Goal: Register for event/course

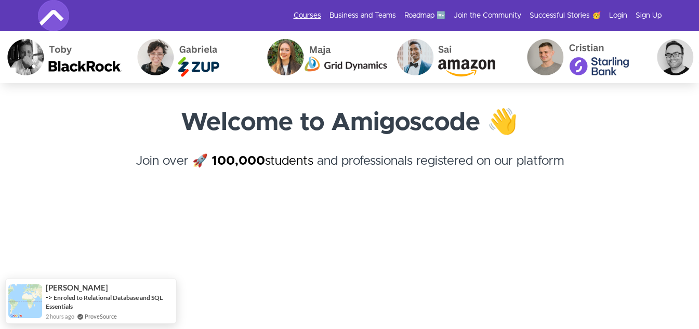
click at [303, 15] on link "Courses" at bounding box center [308, 15] width 28 height 10
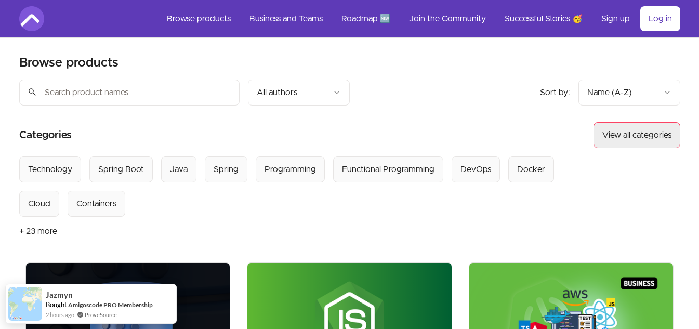
click at [627, 136] on button "View all categories" at bounding box center [637, 135] width 87 height 26
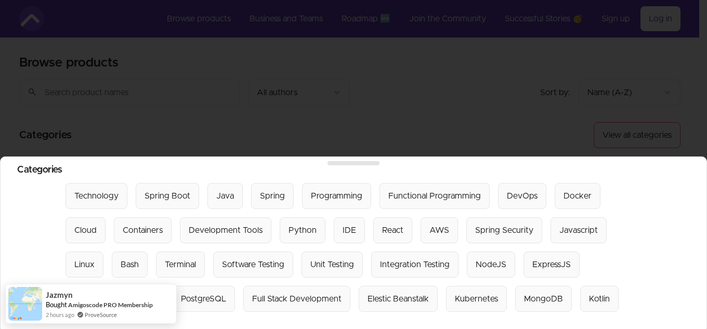
click at [494, 124] on div at bounding box center [353, 164] width 707 height 329
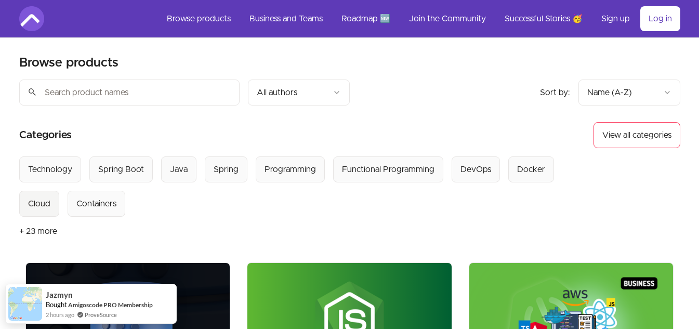
click at [41, 203] on div "Cloud" at bounding box center [39, 204] width 22 height 12
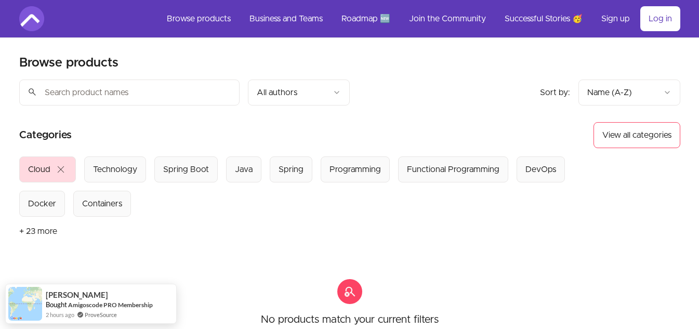
click at [58, 178] on button "Cloud close" at bounding box center [47, 170] width 57 height 26
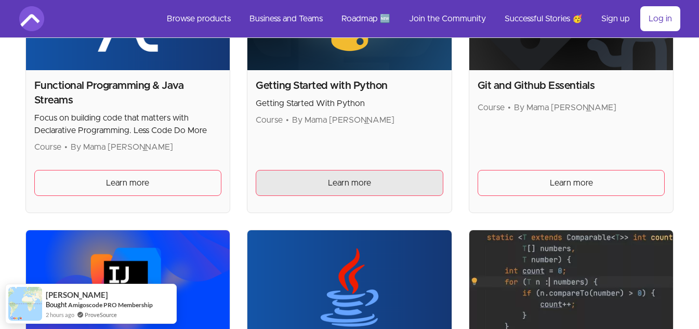
scroll to position [820, 0]
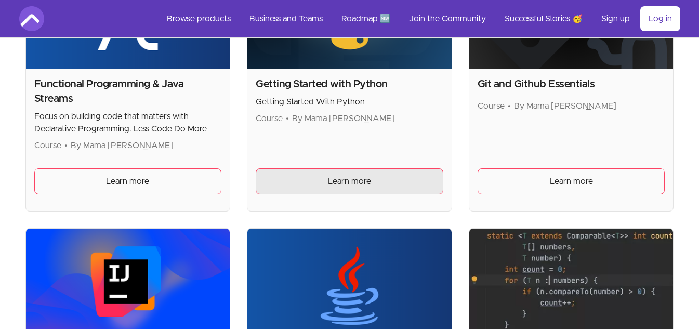
click at [280, 192] on link "Learn more" at bounding box center [350, 181] width 188 height 26
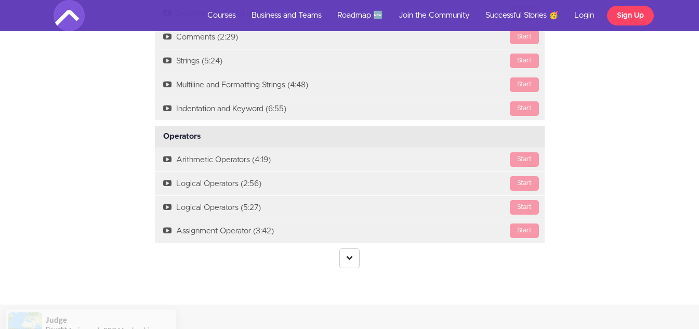
scroll to position [1215, 0]
click at [342, 258] on link at bounding box center [350, 258] width 20 height 20
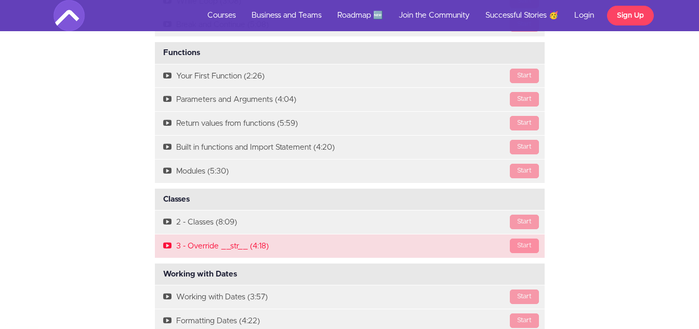
scroll to position [1870, 0]
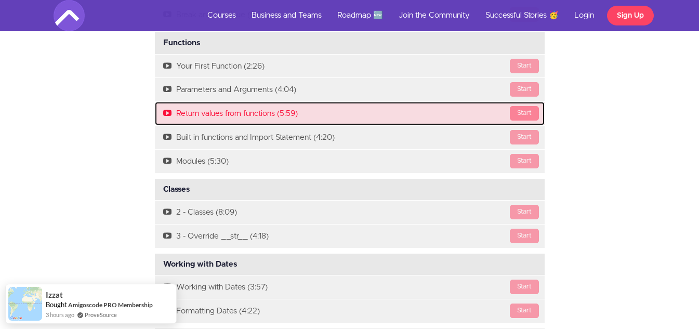
click at [522, 114] on div "Start" at bounding box center [524, 113] width 29 height 15
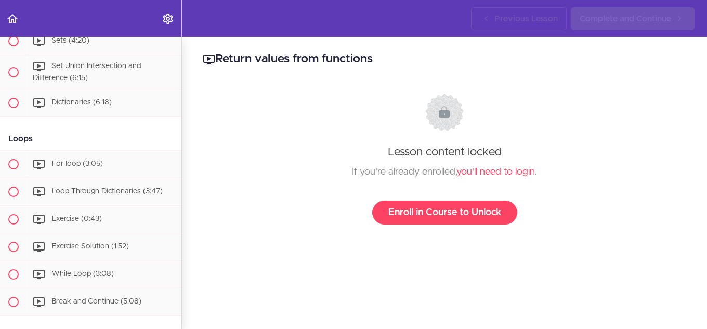
scroll to position [1214, 0]
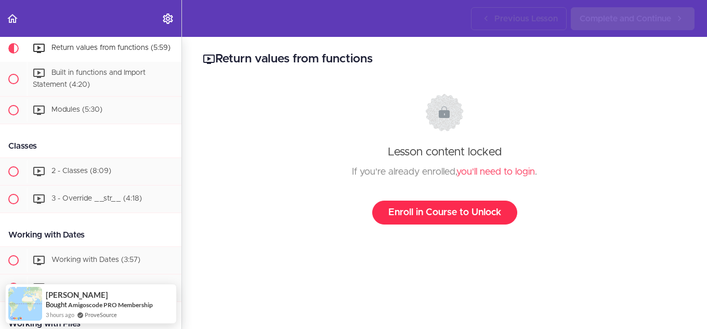
click at [428, 209] on link "Enroll in Course to Unlock" at bounding box center [444, 213] width 145 height 24
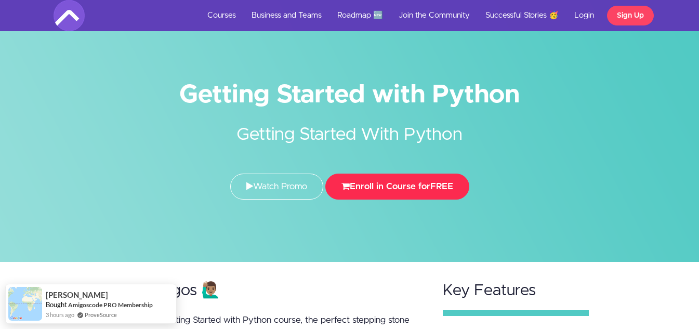
click at [412, 181] on button "Enroll in Course for FREE" at bounding box center [398, 187] width 144 height 26
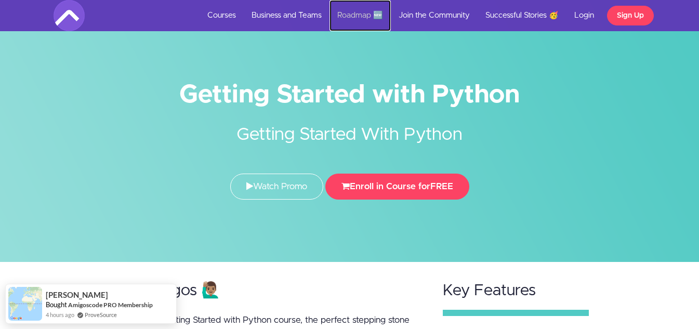
click at [349, 15] on link "Roadmap 🆕" at bounding box center [360, 15] width 61 height 31
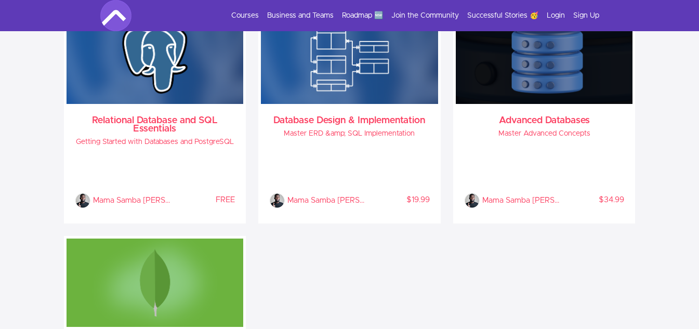
scroll to position [1599, 0]
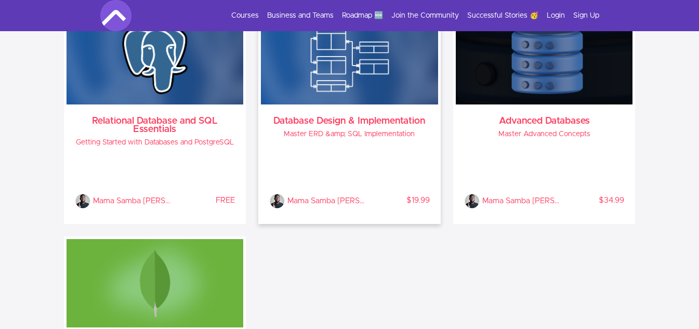
click at [371, 126] on div "Database Design & Implementation Master ERD &amp; SQL Implementation Mama Samba…" at bounding box center [349, 163] width 177 height 117
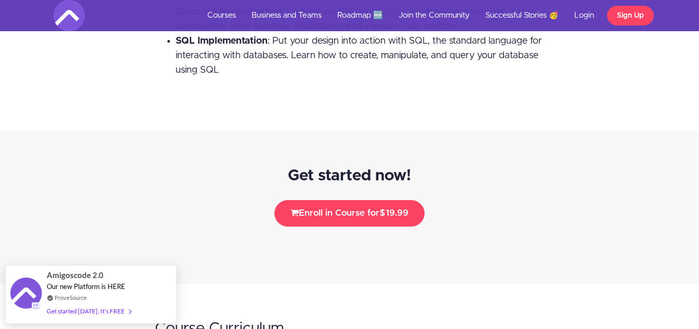
scroll to position [1756, 0]
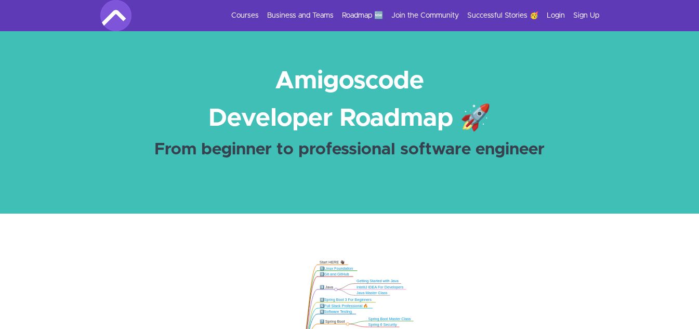
scroll to position [1882, 0]
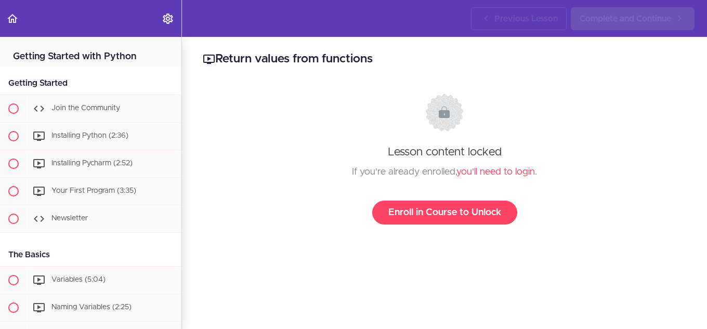
scroll to position [1214, 0]
